Goal: Information Seeking & Learning: Learn about a topic

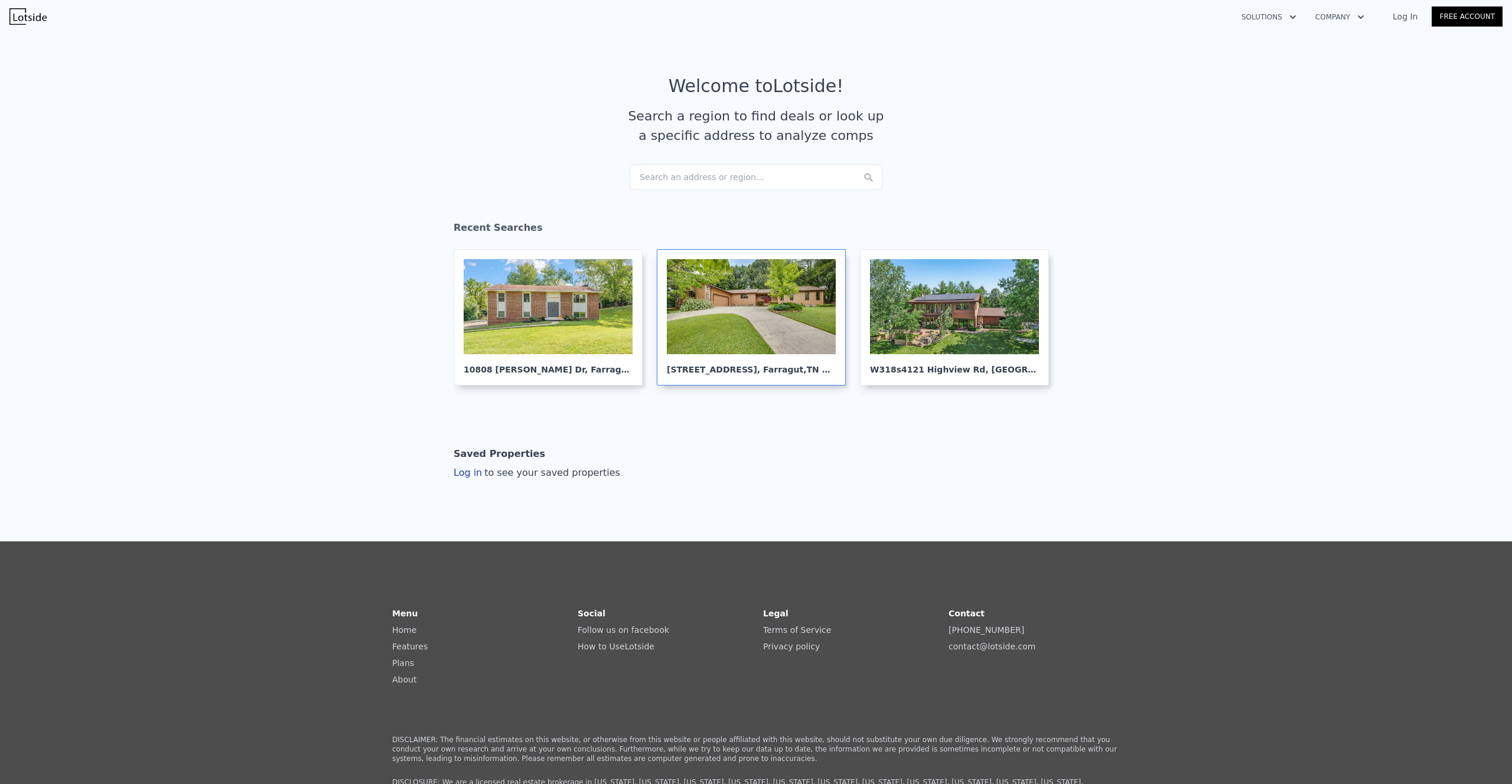
click at [762, 311] on div at bounding box center [750, 307] width 169 height 95
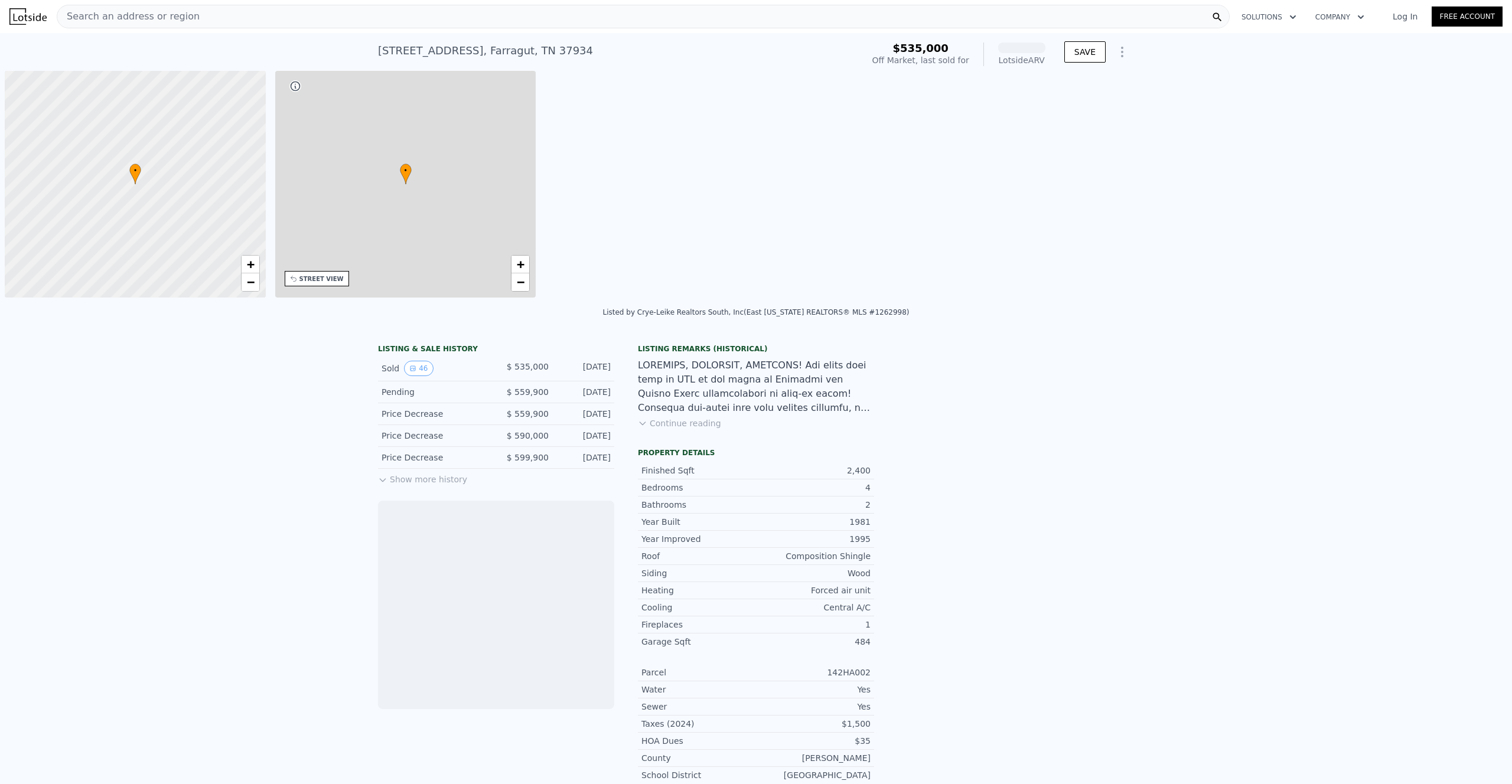
scroll to position [0, 5]
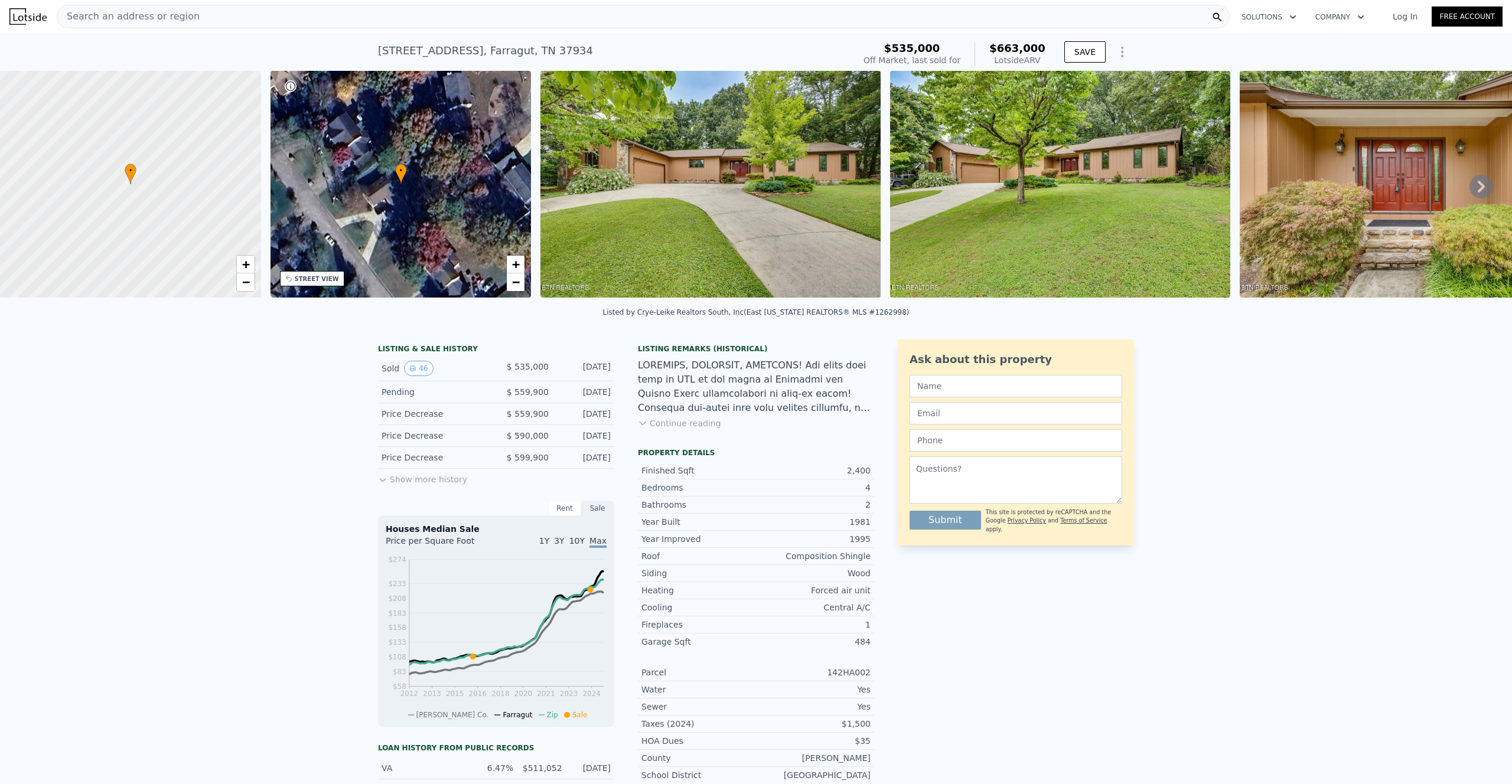
click at [1476, 189] on icon at bounding box center [1481, 187] width 24 height 24
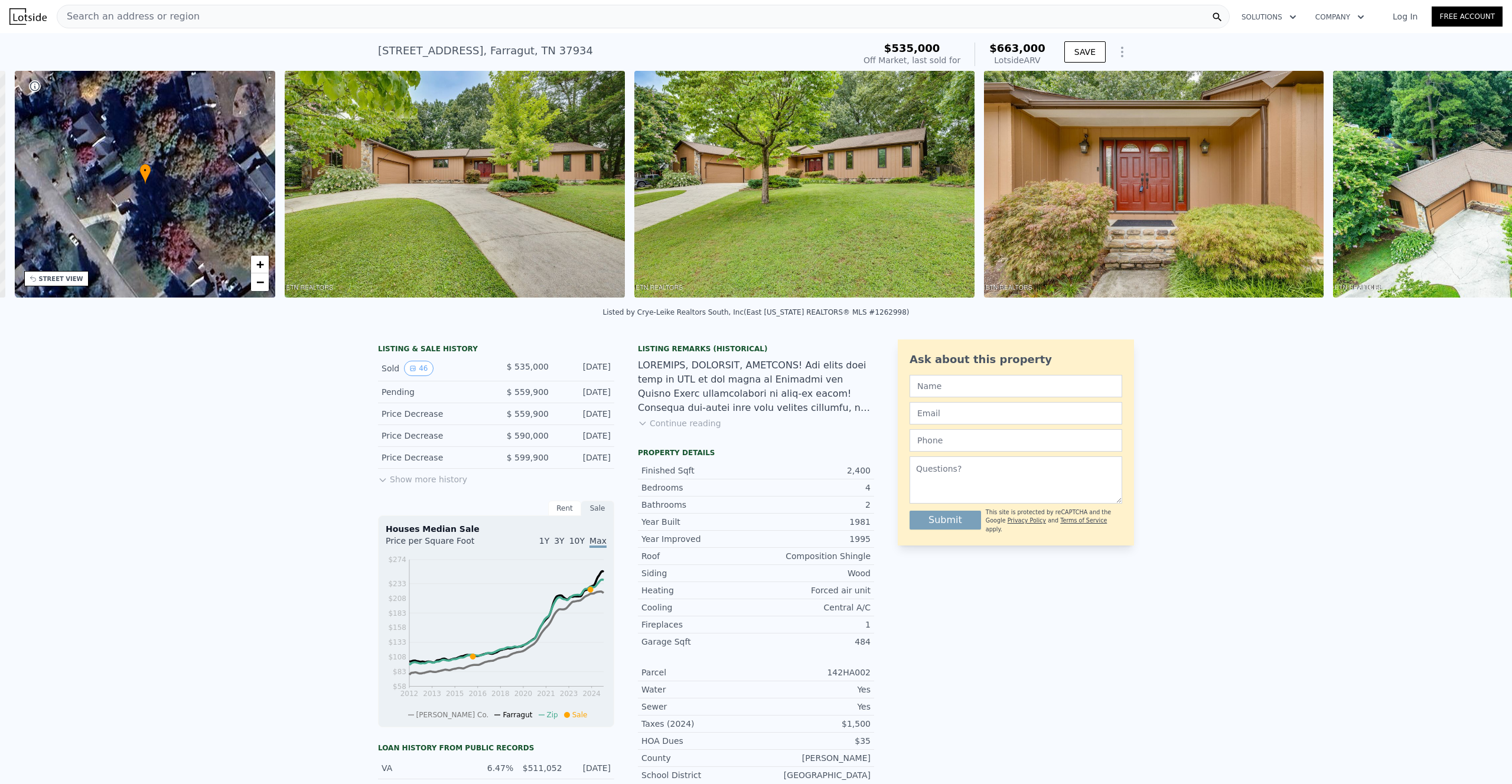
scroll to position [0, 275]
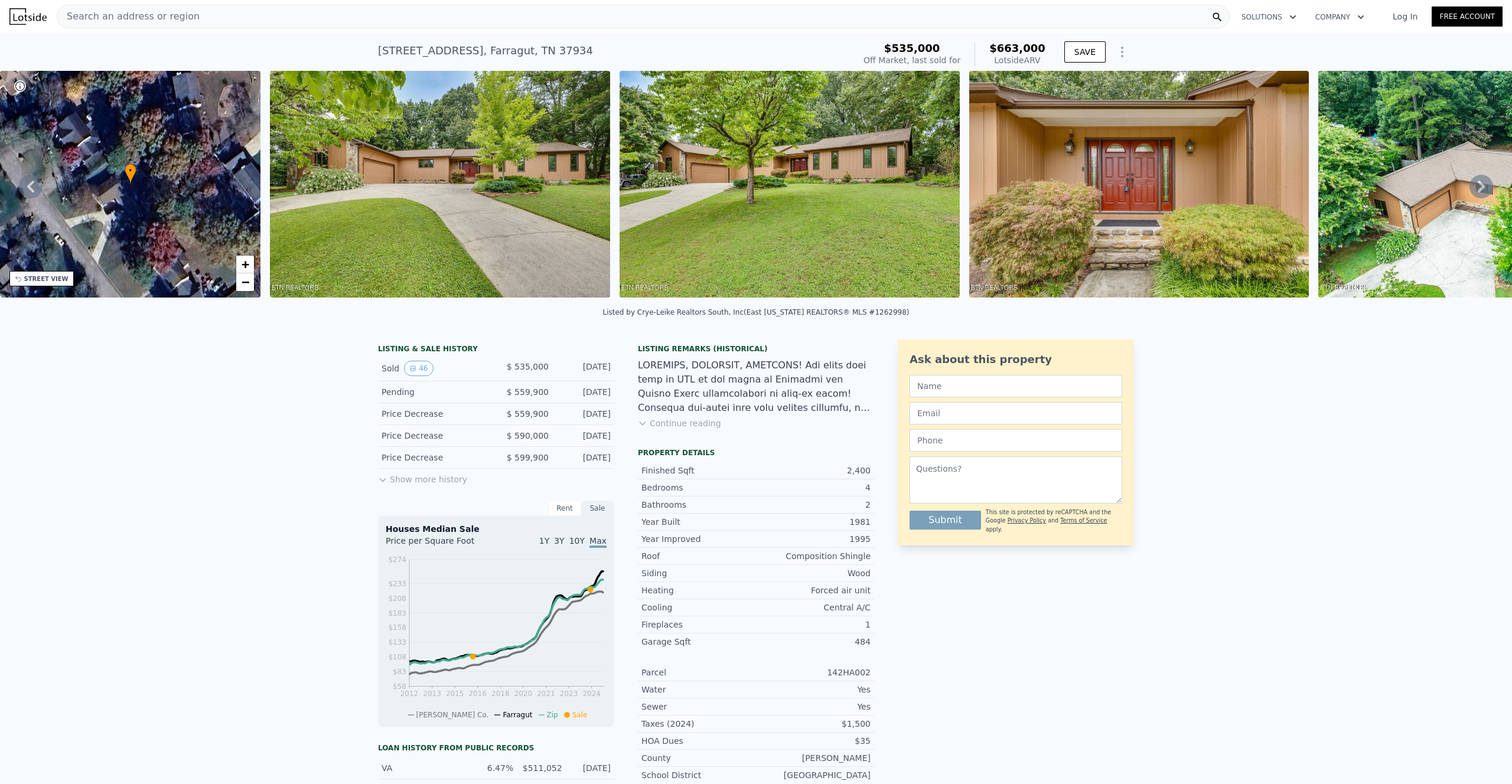
click at [1476, 189] on icon at bounding box center [1481, 187] width 24 height 24
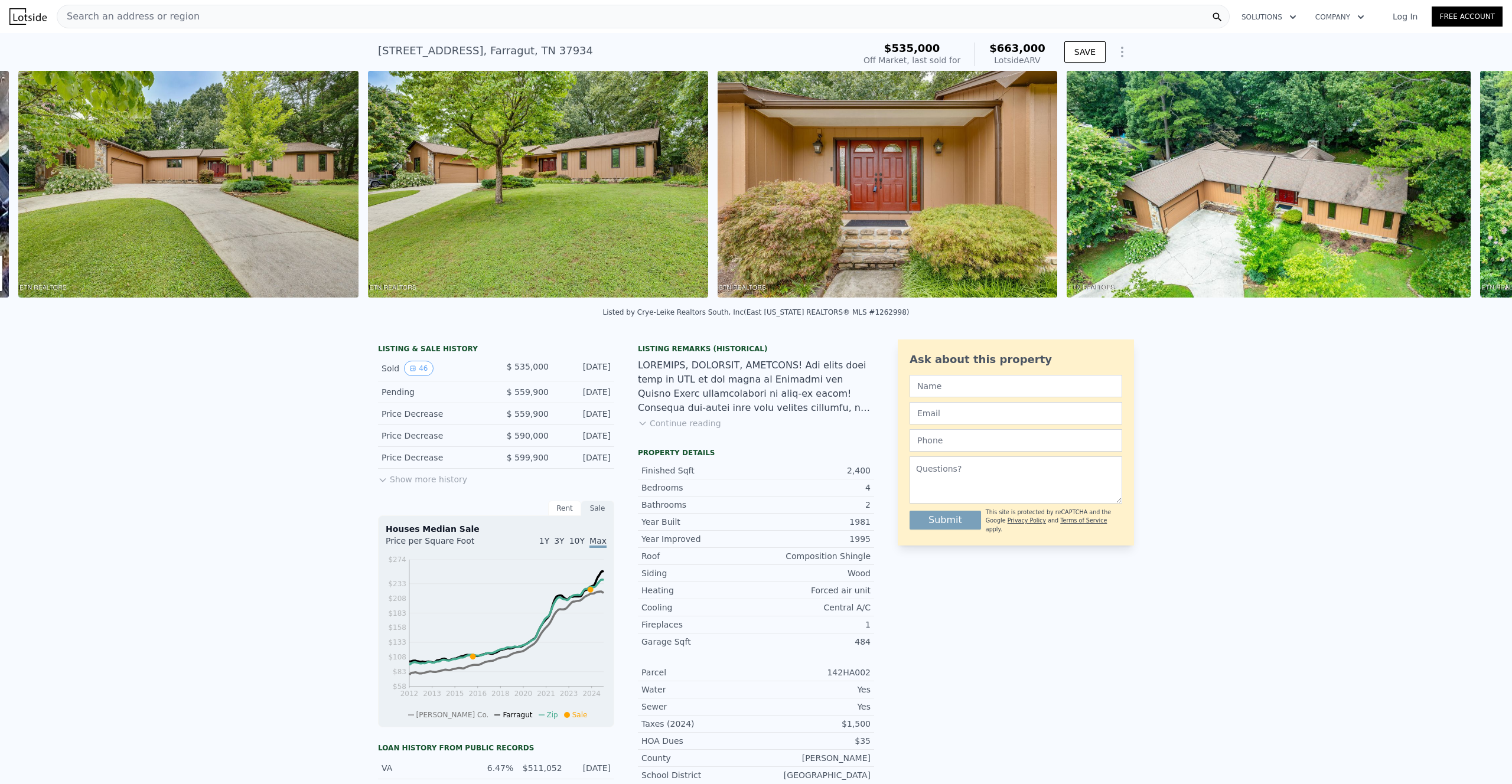
scroll to position [0, 541]
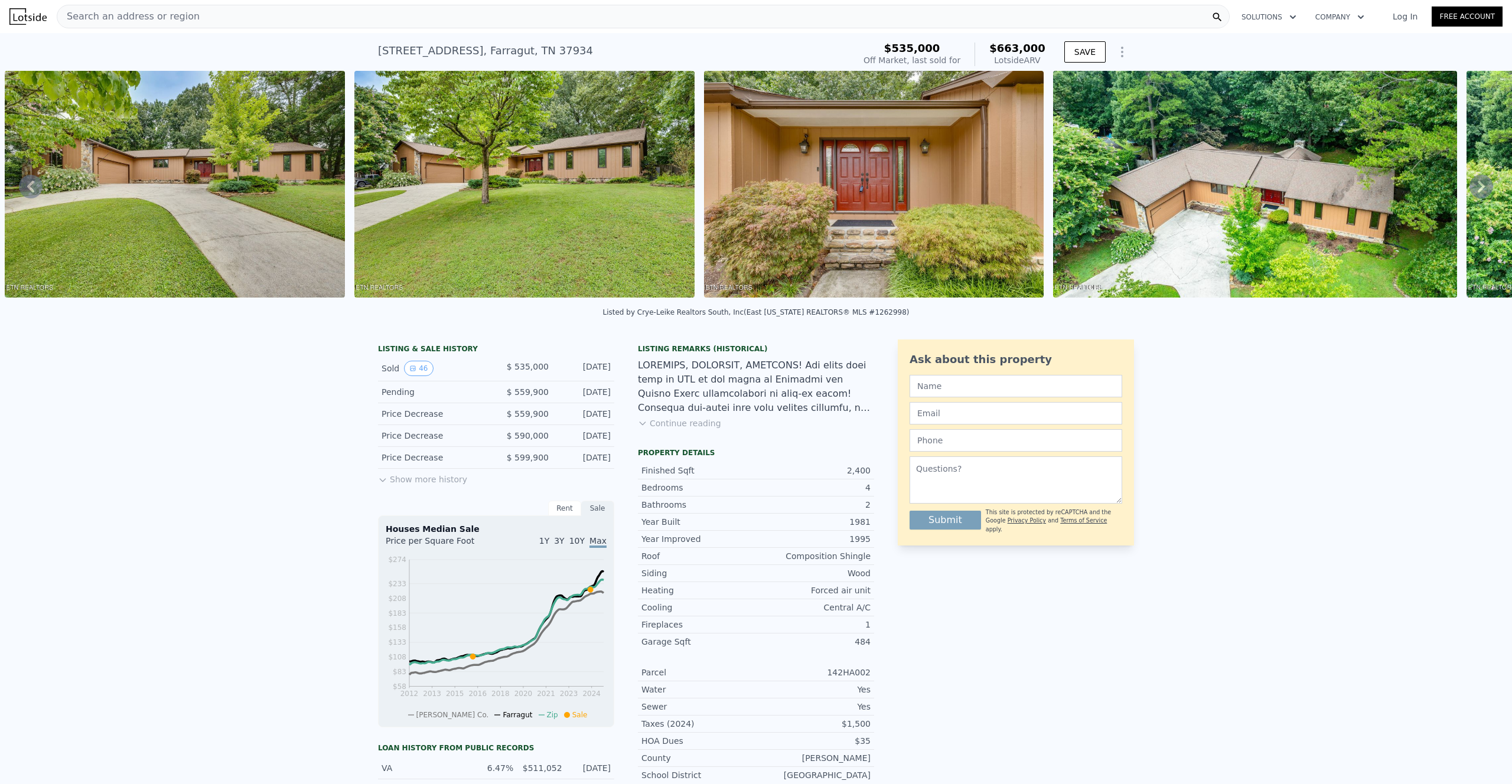
click at [1476, 189] on icon at bounding box center [1481, 187] width 24 height 24
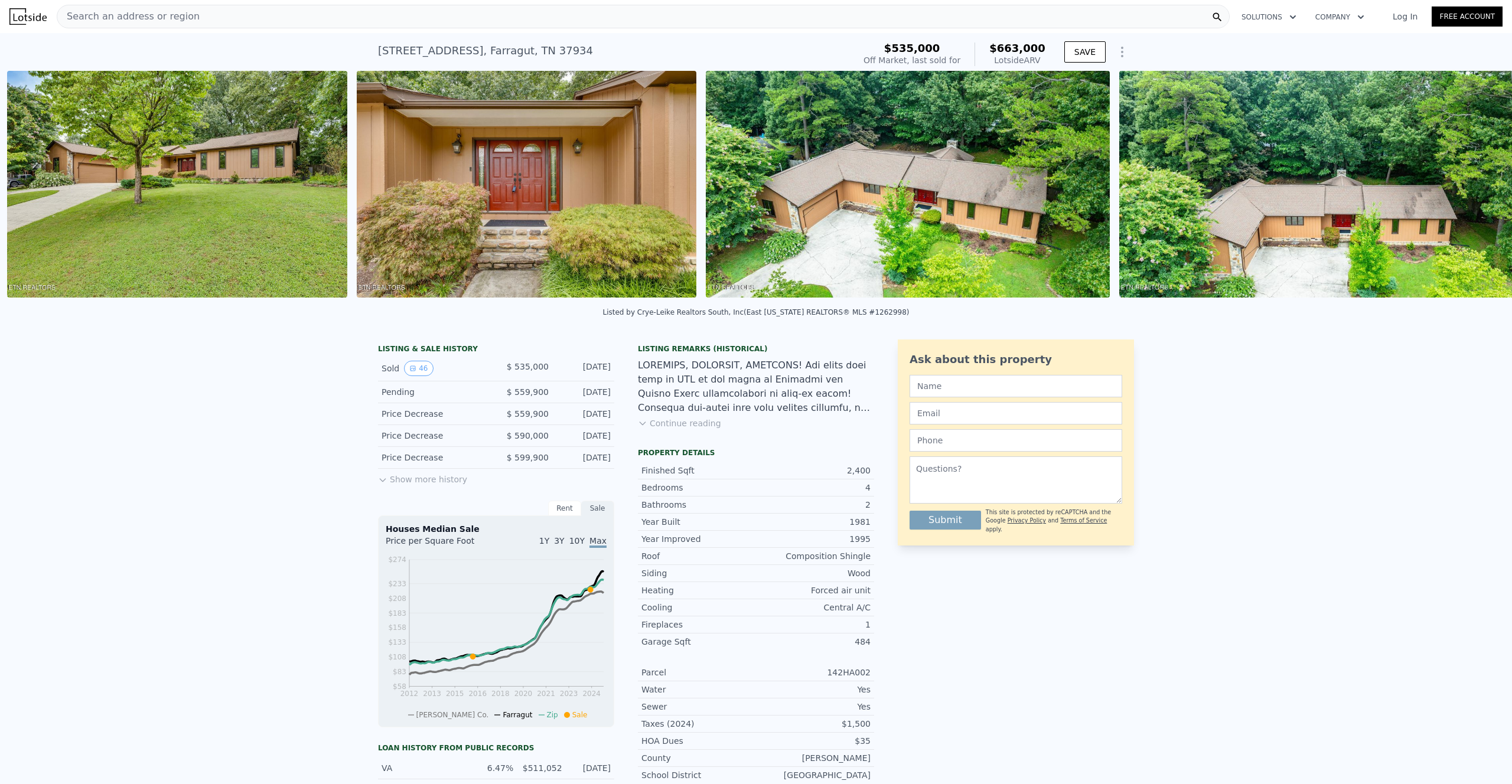
scroll to position [0, 890]
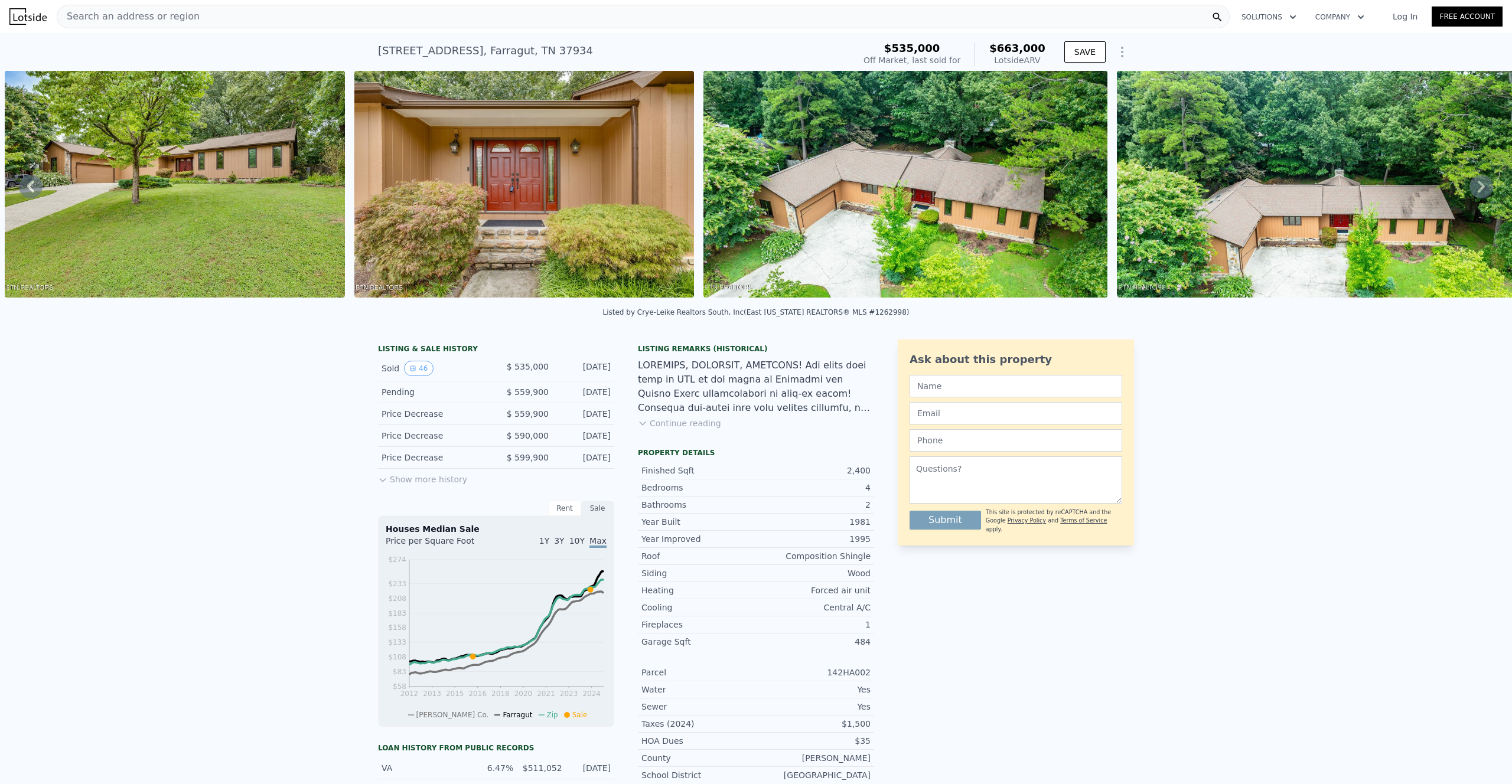
click at [1476, 189] on icon at bounding box center [1481, 187] width 24 height 24
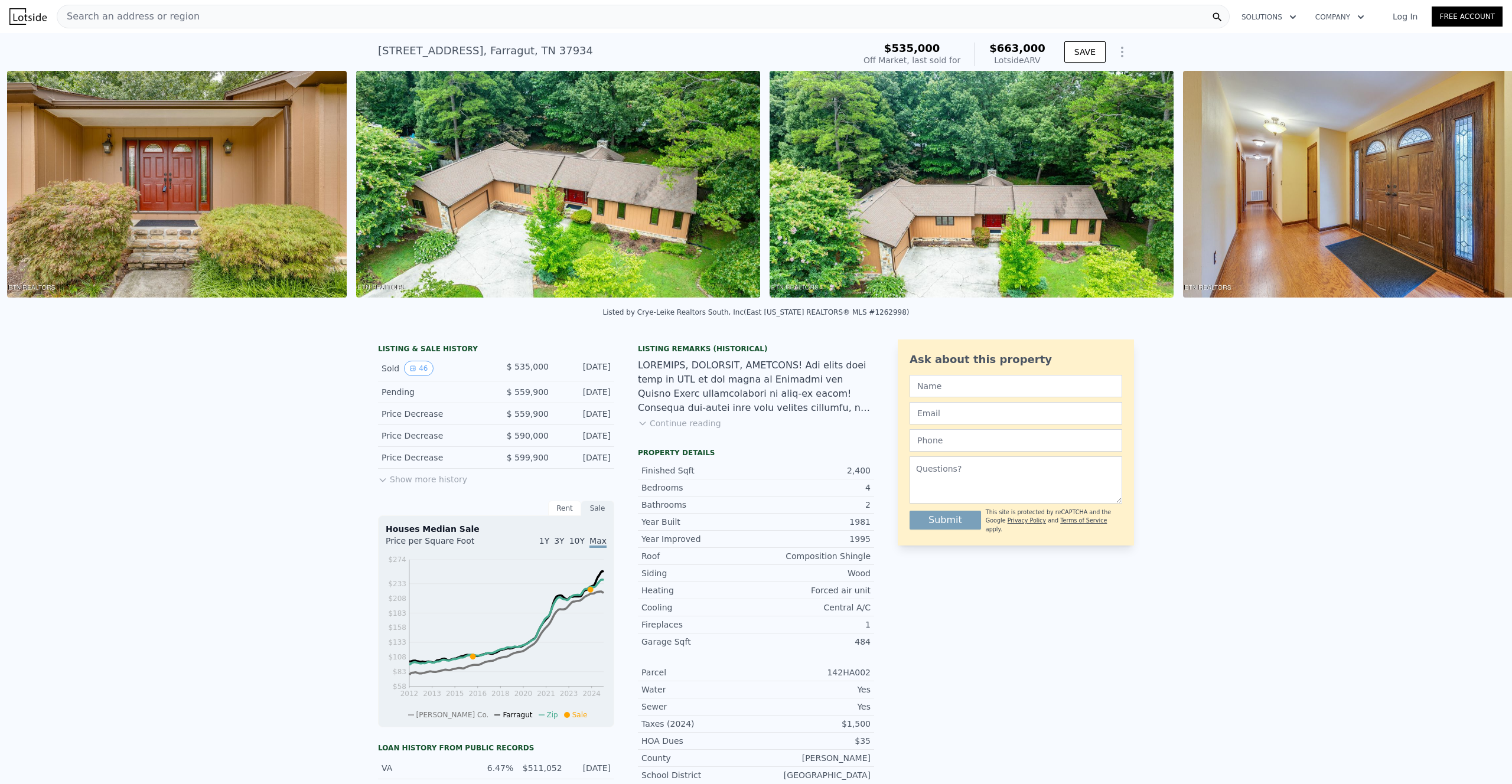
scroll to position [0, 1239]
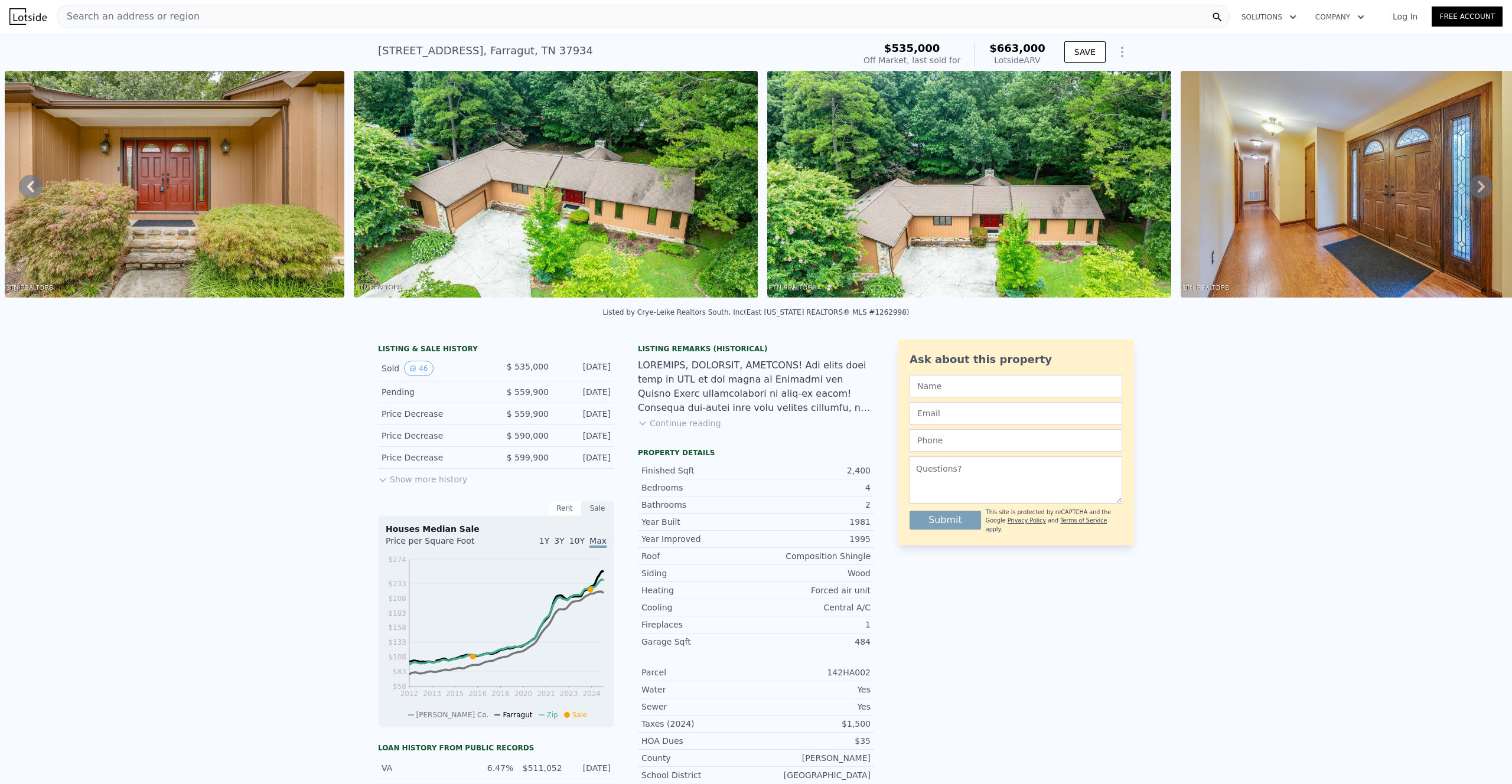
click at [1476, 189] on icon at bounding box center [1481, 187] width 24 height 24
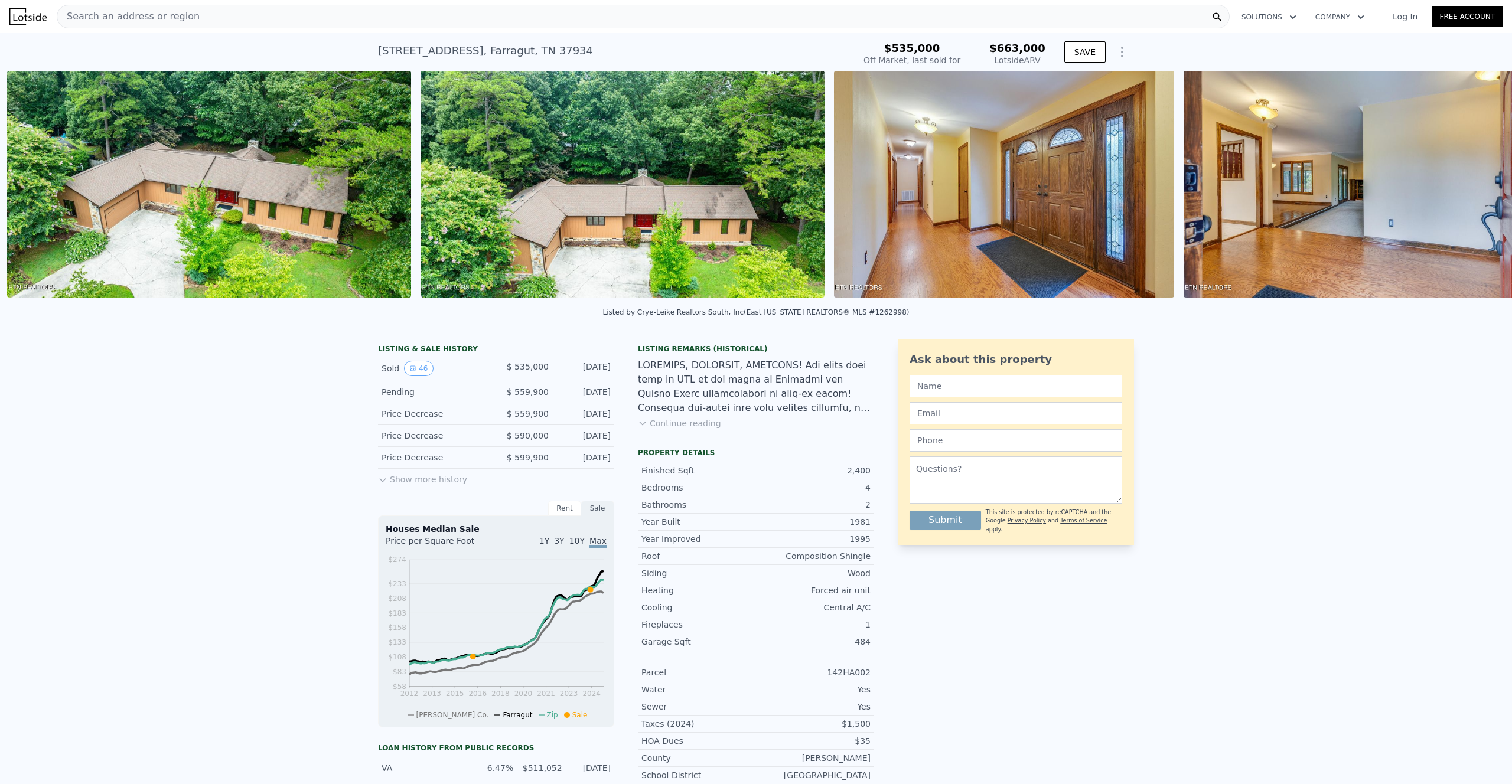
scroll to position [0, 1588]
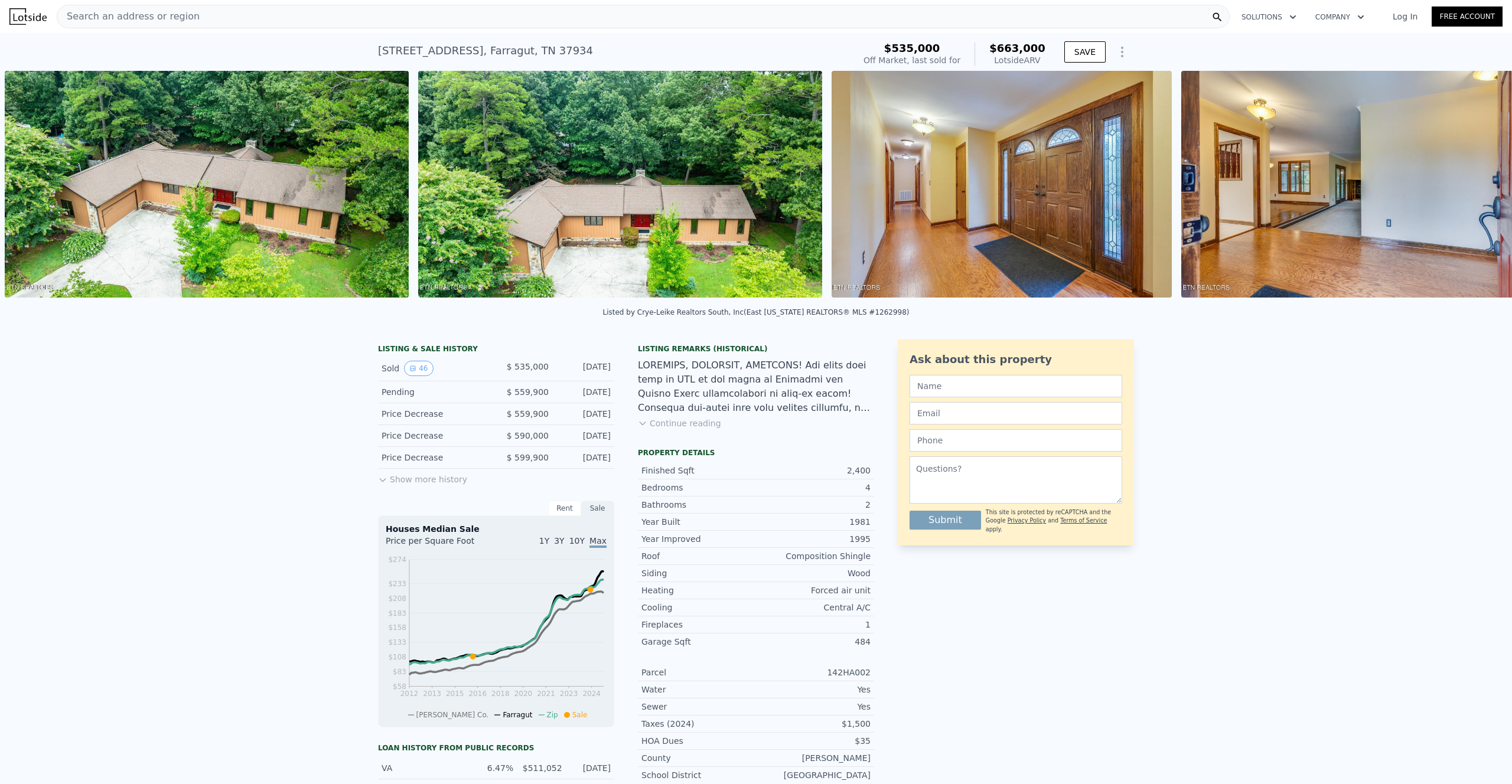
click at [1476, 189] on img at bounding box center [1351, 183] width 340 height 227
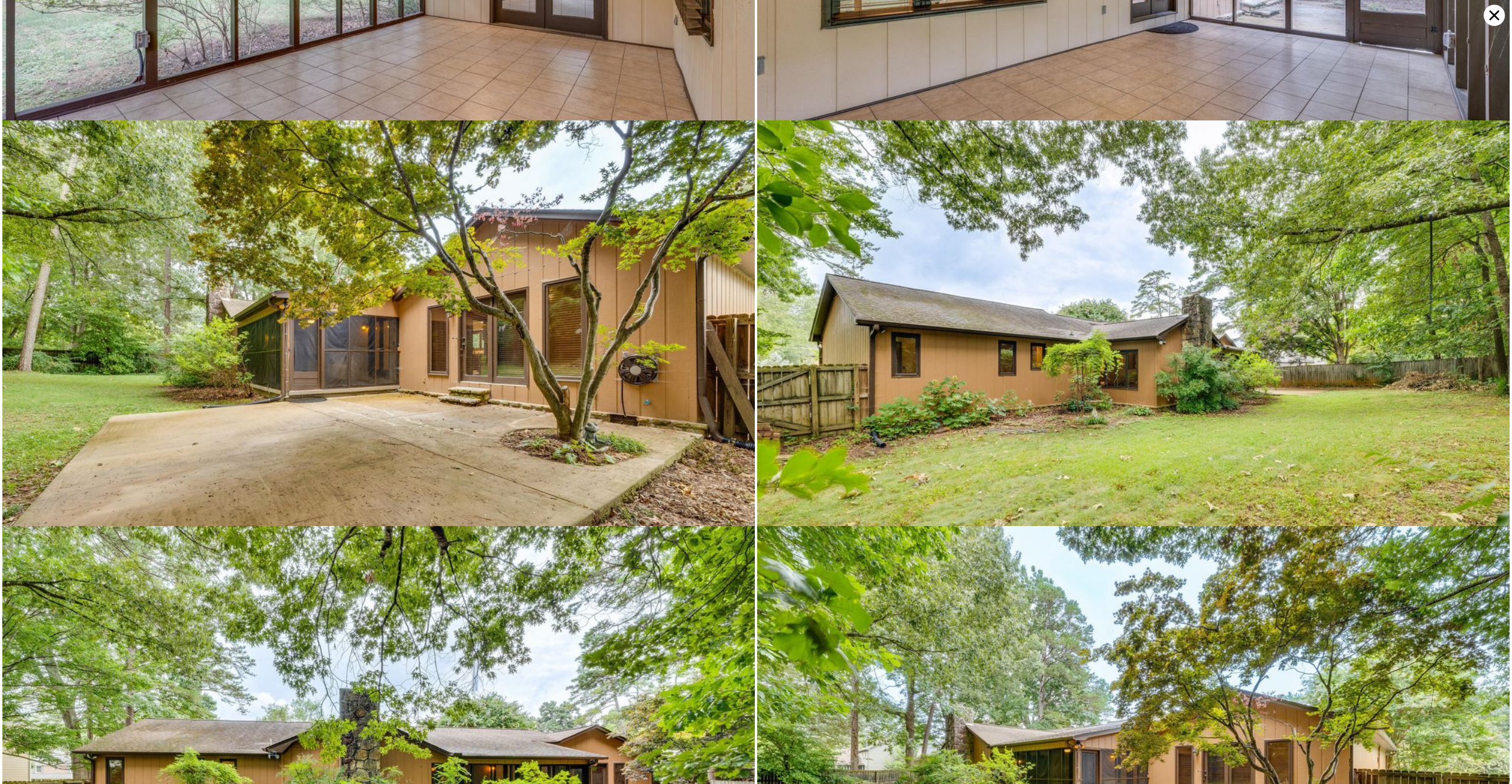
scroll to position [8621, 0]
